Goal: Task Accomplishment & Management: Manage account settings

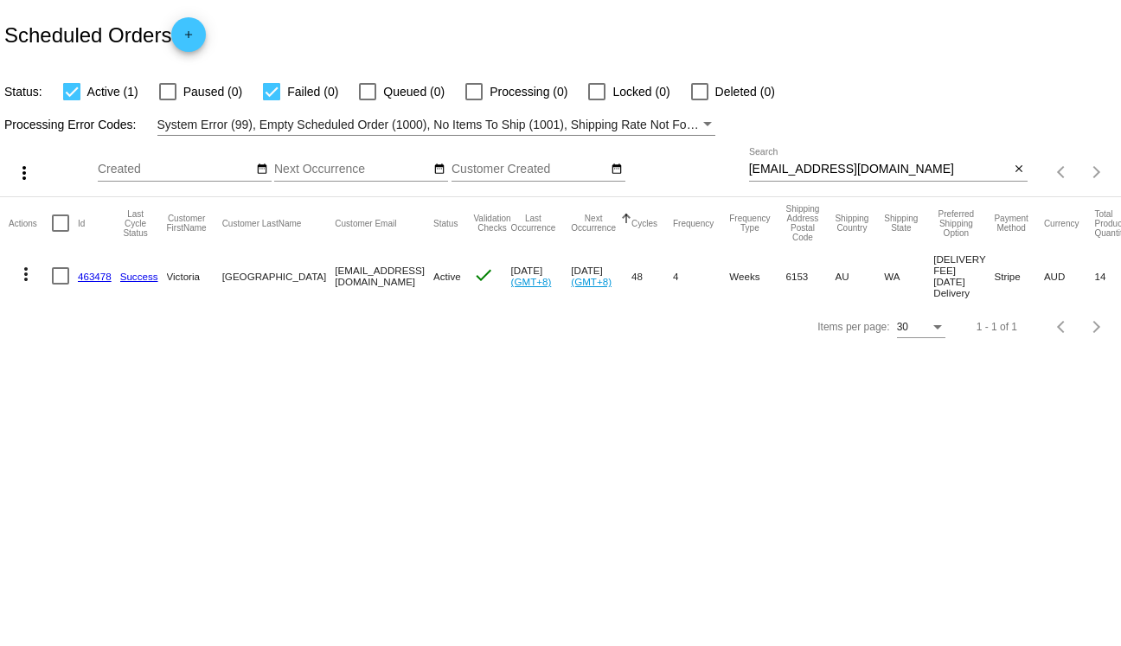
click at [808, 161] on div "vixie99@hotmail.com Search" at bounding box center [879, 165] width 261 height 34
paste input "Annelies Doe"
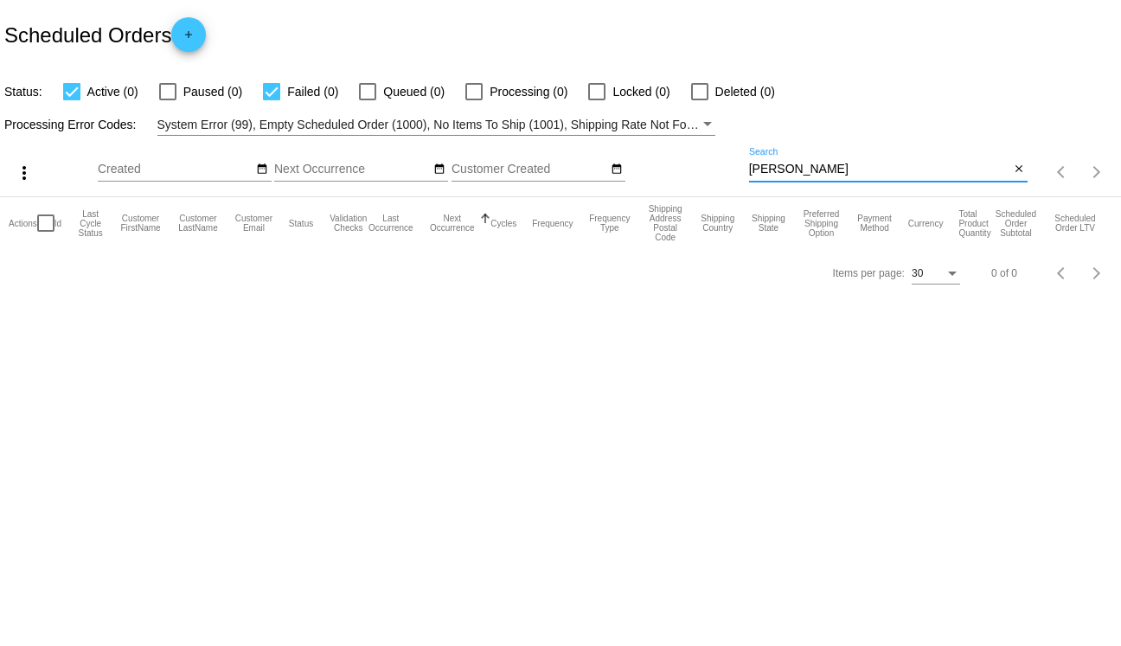
click at [808, 160] on div "Annelies Doe Search" at bounding box center [879, 165] width 261 height 34
type input "Annelies"
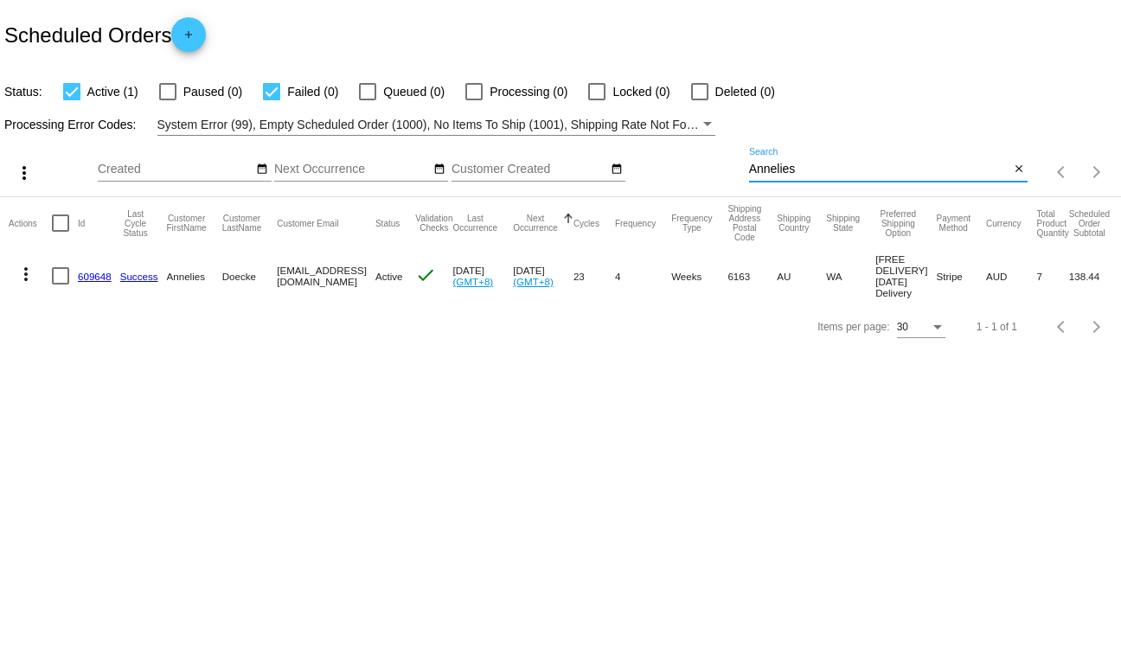
click at [30, 290] on button "more_vert" at bounding box center [26, 272] width 35 height 35
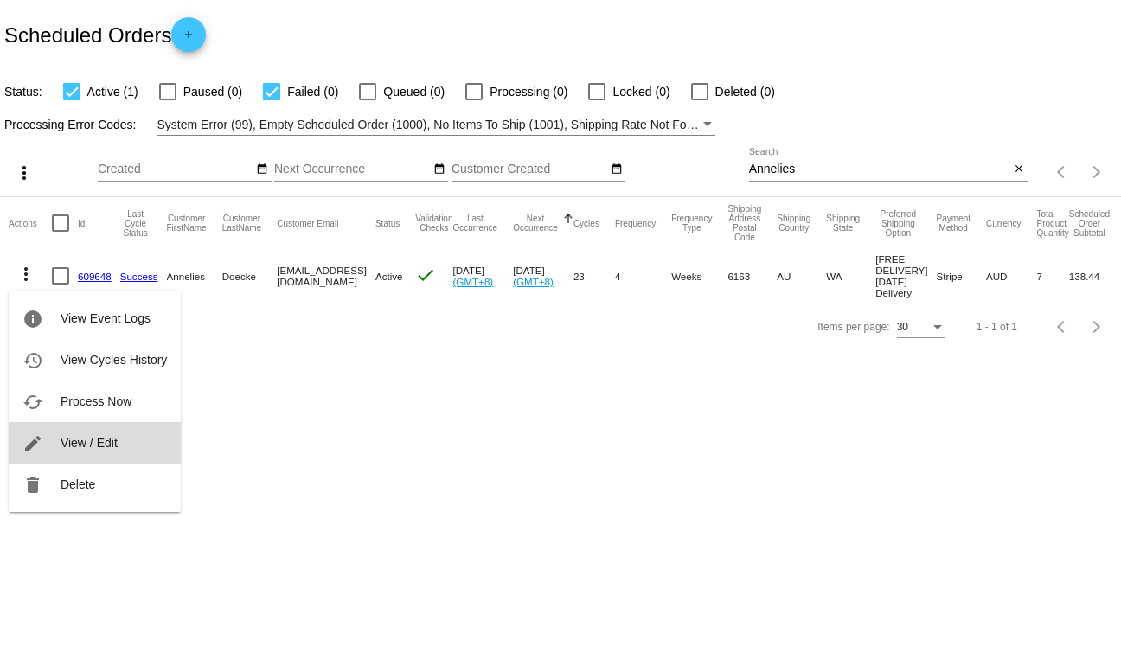
click at [61, 458] on button "edit View / Edit" at bounding box center [95, 443] width 172 height 42
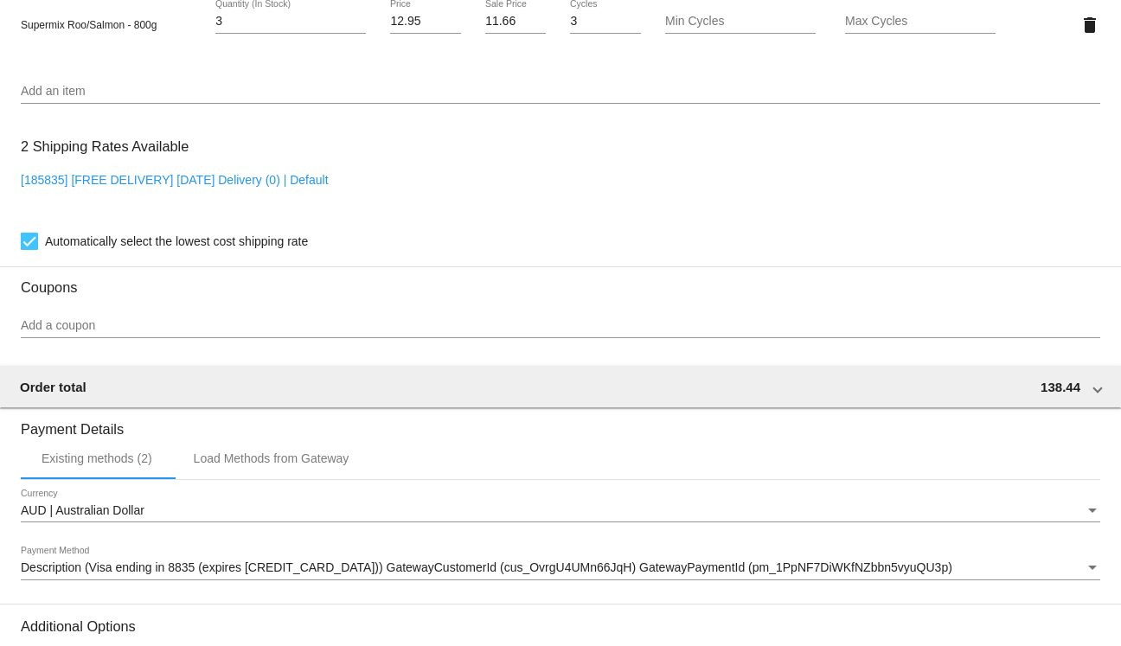
scroll to position [1345, 0]
click at [317, 189] on link "[185835] [FREE DELIVERY] Wednesday Delivery (0) | Default" at bounding box center [175, 182] width 308 height 14
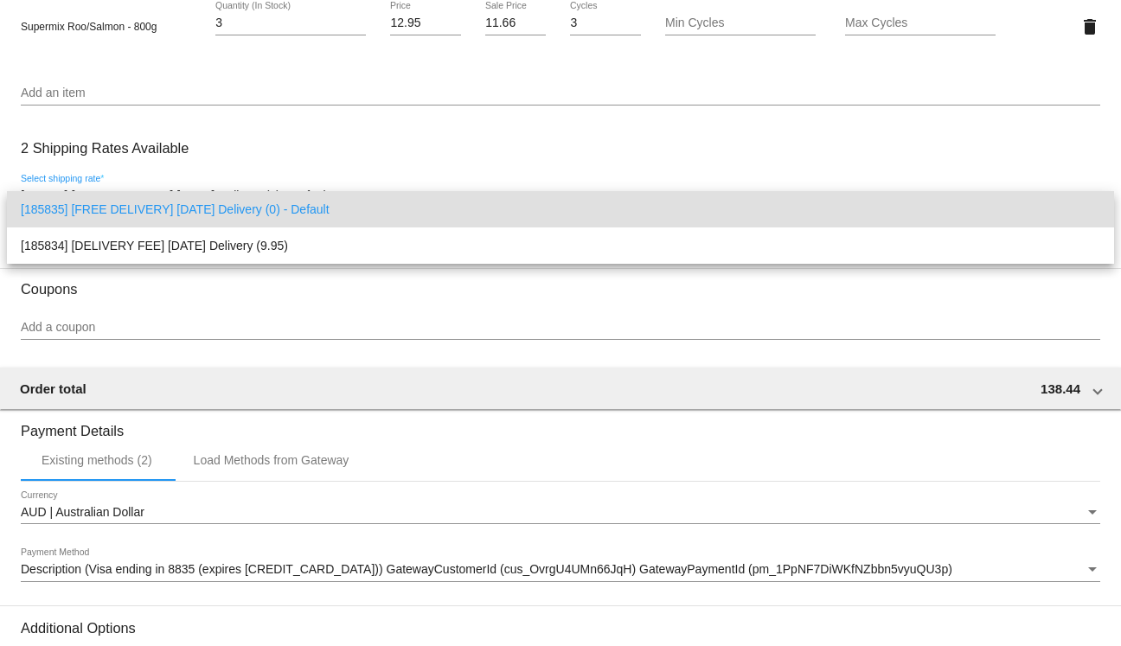
click at [373, 135] on div at bounding box center [560, 323] width 1121 height 646
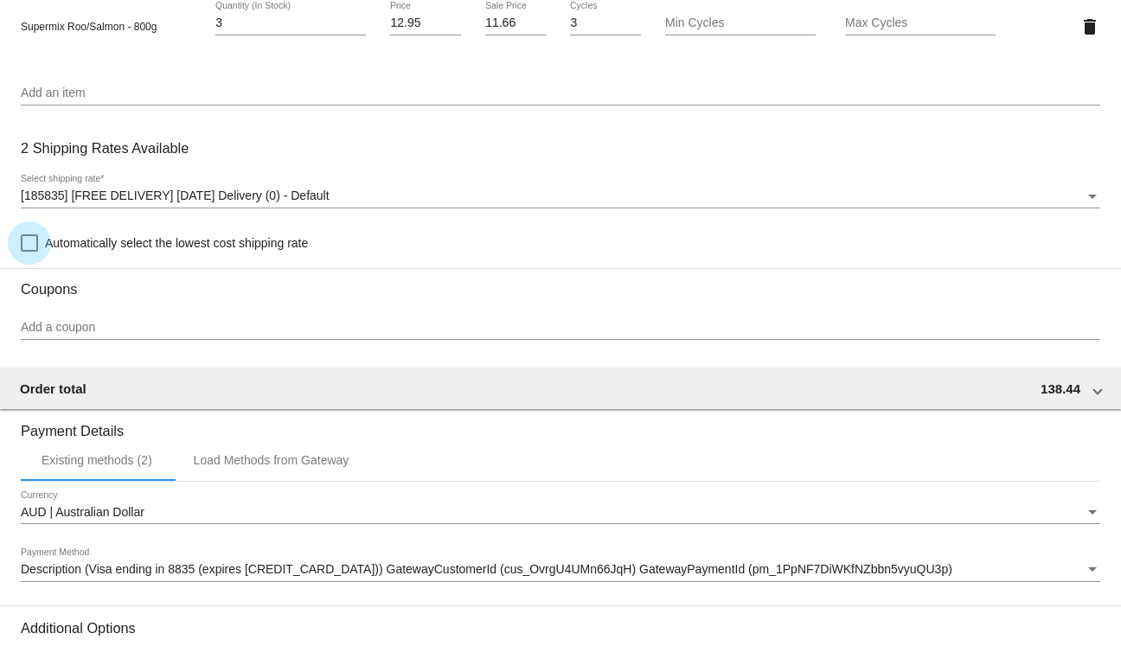
click at [154, 251] on span "Automatically select the lowest cost shipping rate" at bounding box center [176, 243] width 263 height 21
click at [29, 252] on input "Automatically select the lowest cost shipping rate" at bounding box center [29, 252] width 1 height 1
checkbox input "true"
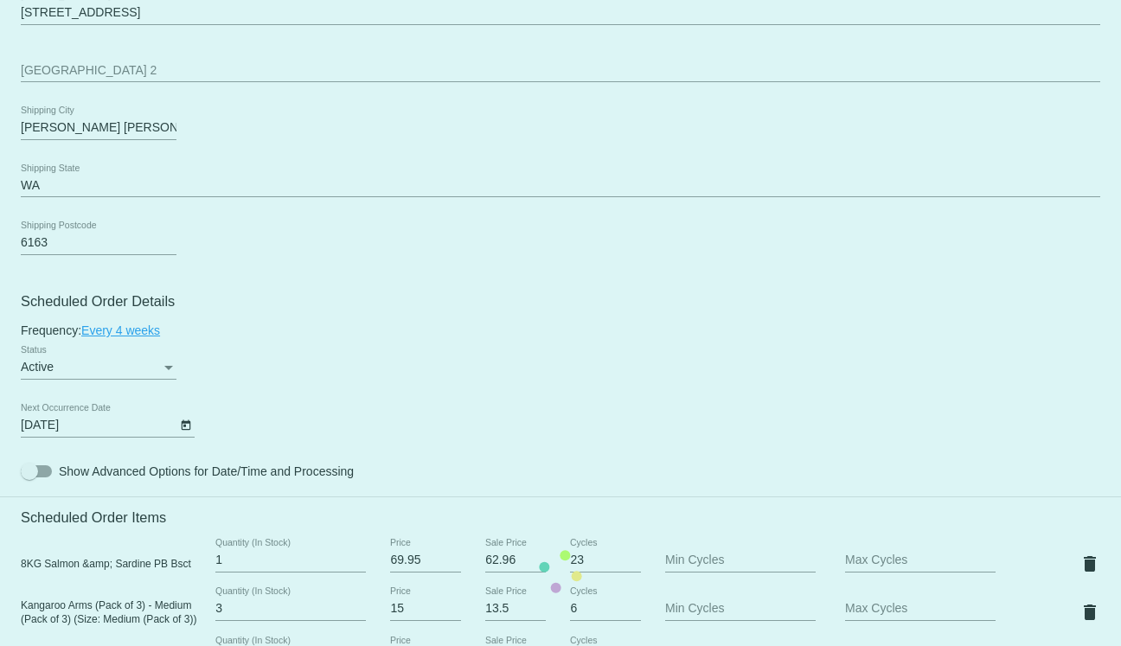
scroll to position [0, 0]
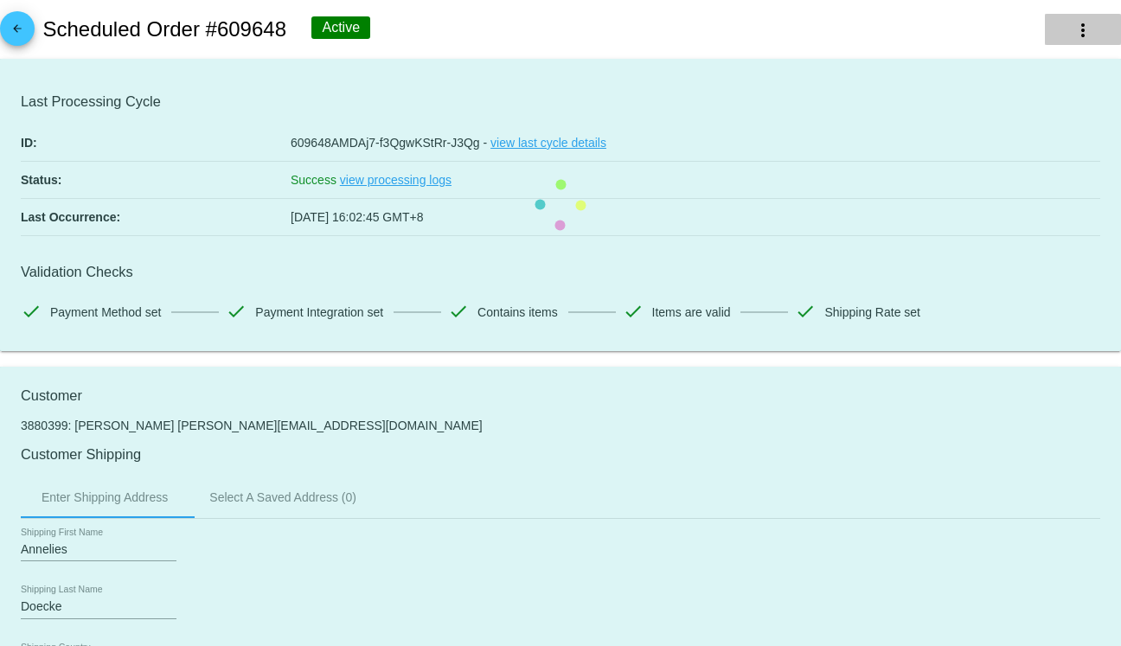
click at [1081, 36] on mat-icon "more_vert" at bounding box center [1083, 30] width 21 height 21
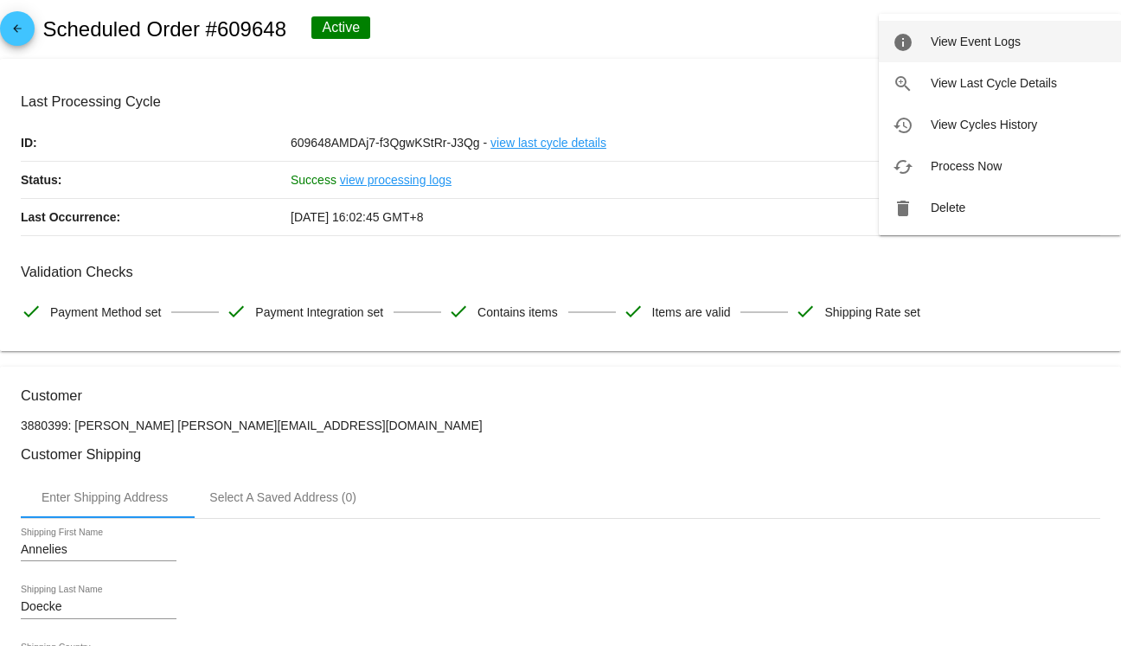
click at [977, 46] on span "View Event Logs" at bounding box center [976, 42] width 90 height 14
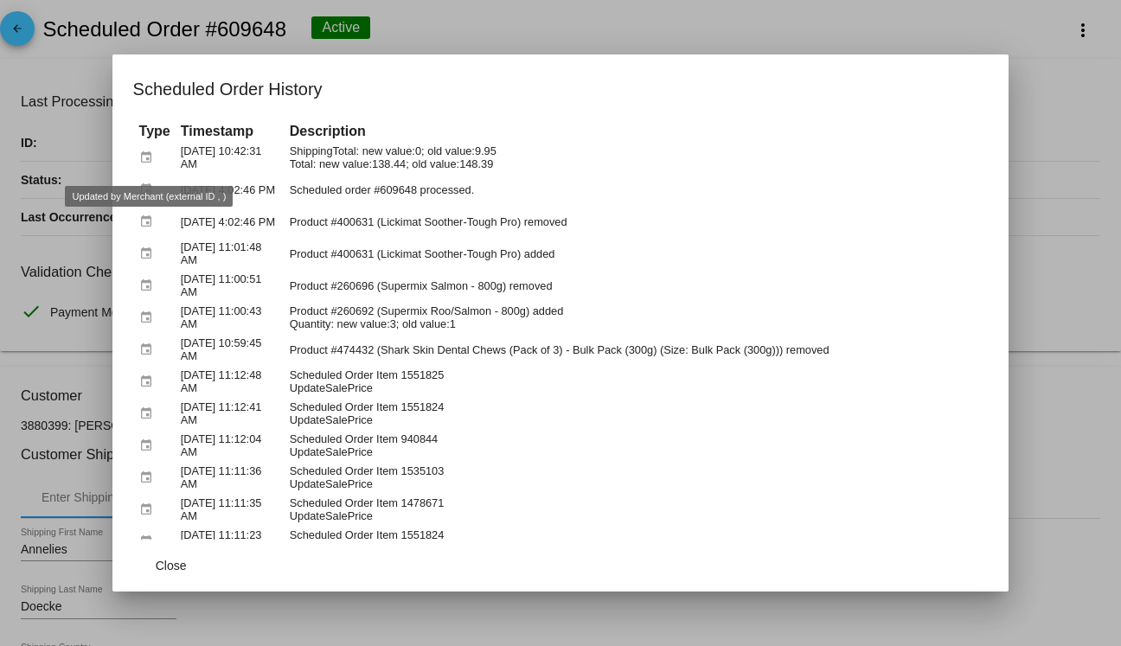
click at [26, 220] on div at bounding box center [560, 323] width 1121 height 646
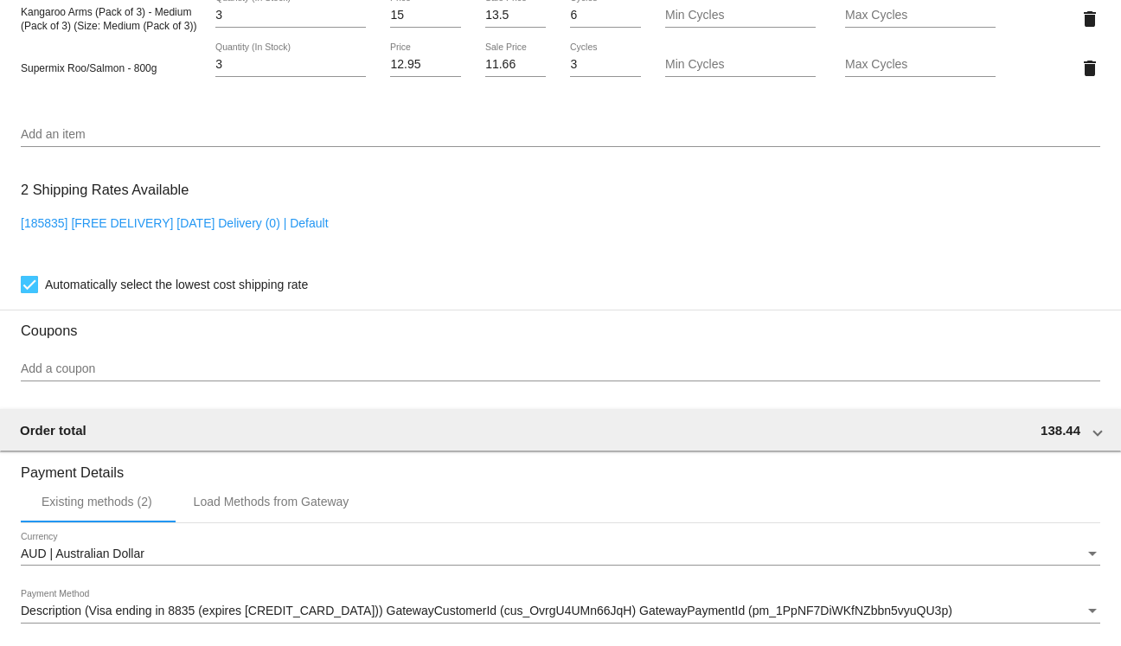
scroll to position [1565, 0]
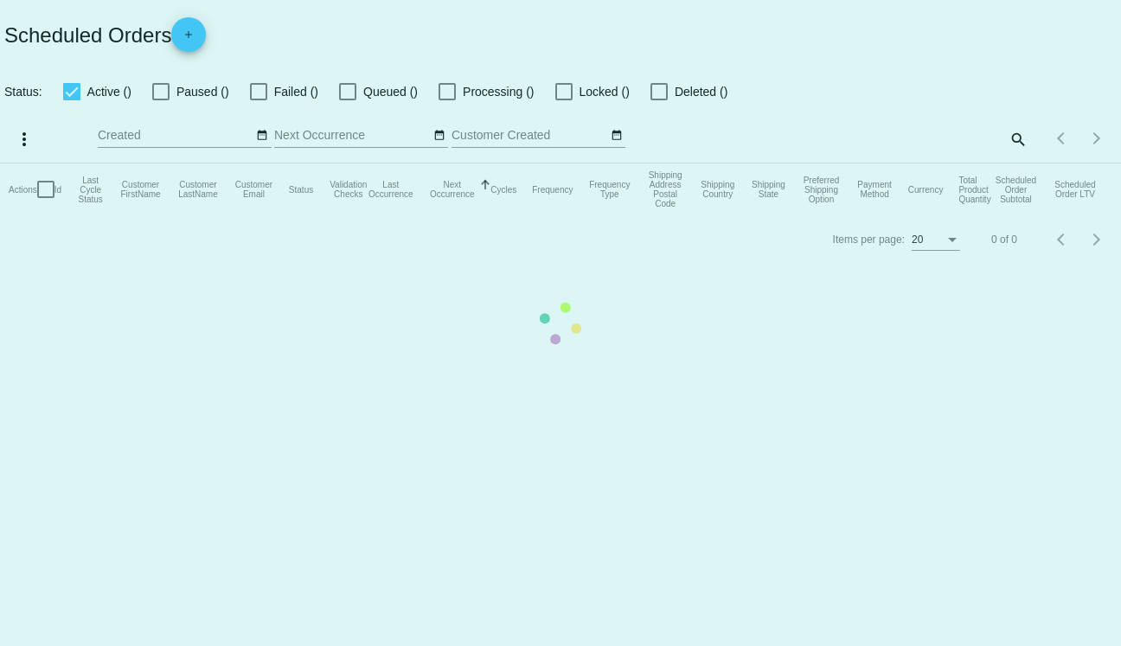
checkbox input "true"
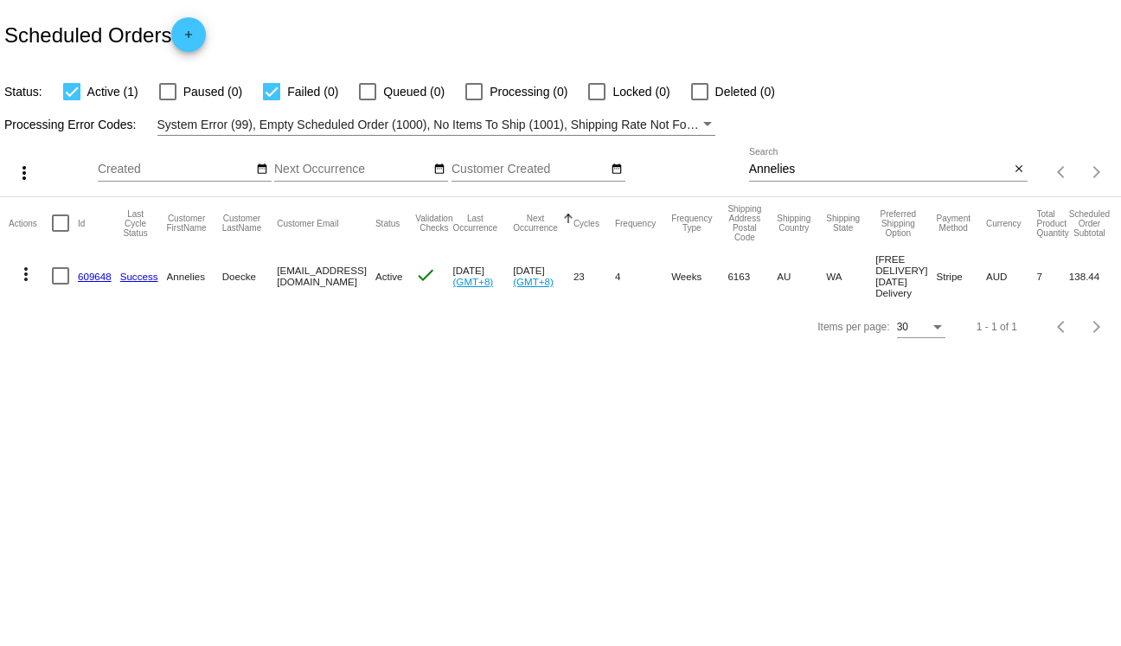
click at [844, 170] on input "Annelies" at bounding box center [879, 170] width 261 height 14
paste input "catherineholden@outlook.com"
type input "catherineholden@outlook.com"
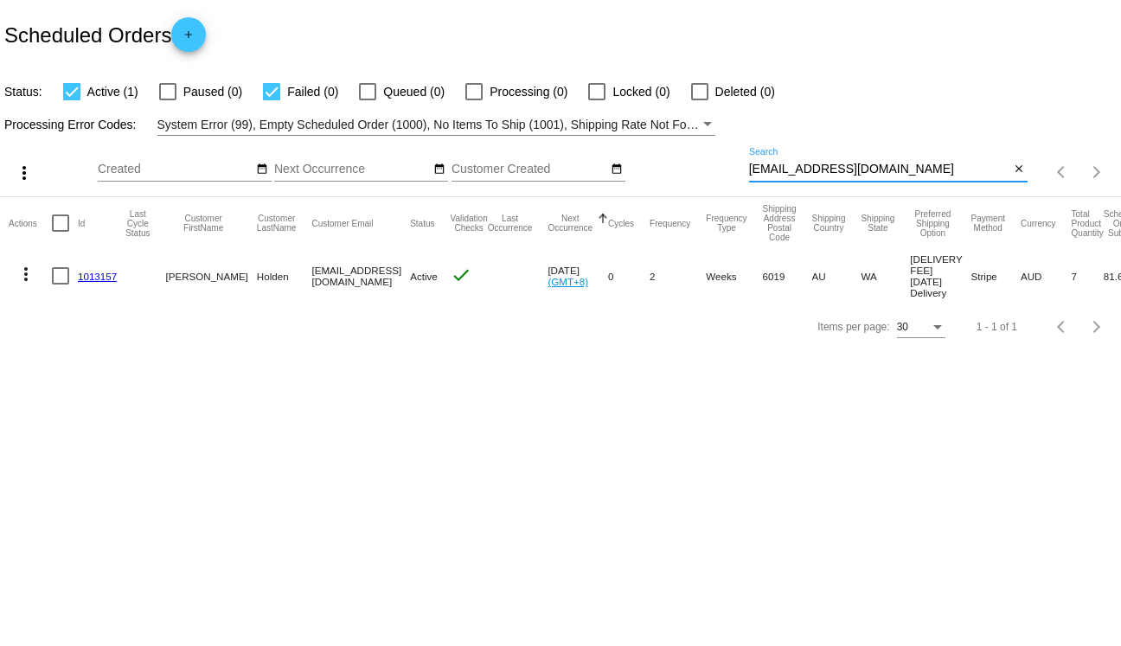
click at [30, 279] on mat-icon "more_vert" at bounding box center [26, 274] width 21 height 21
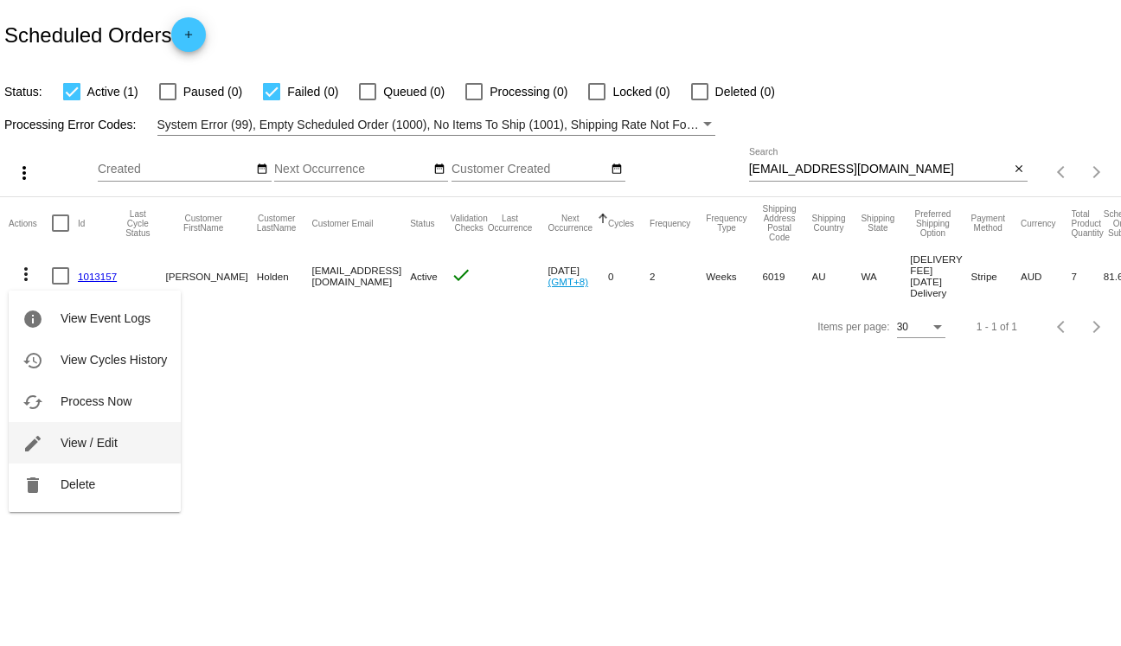
click at [74, 429] on button "edit View / Edit" at bounding box center [95, 443] width 172 height 42
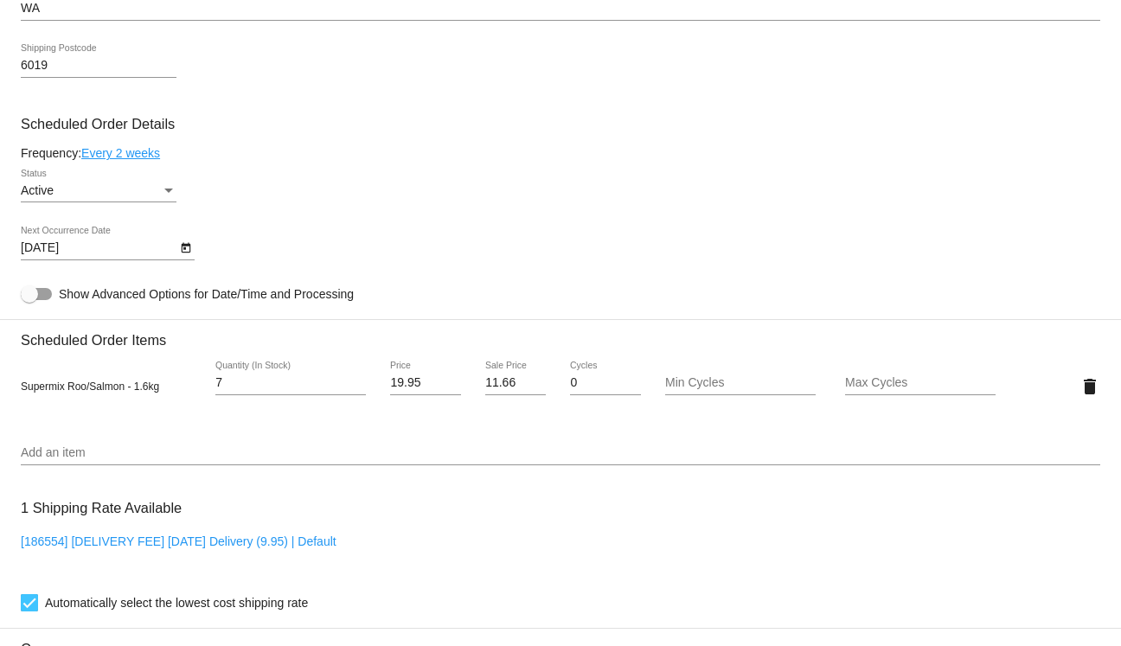
scroll to position [732, 0]
click at [31, 391] on span "Supermix Roo/Salmon - 1.6kg" at bounding box center [90, 385] width 138 height 12
drag, startPoint x: 31, startPoint y: 398, endPoint x: 152, endPoint y: 394, distance: 121.2
click at [152, 391] on span "Supermix Roo/Salmon - 1.6kg" at bounding box center [90, 385] width 138 height 12
copy span "Supermix Roo/Salmon - 1.6kg"
